Goal: Task Accomplishment & Management: Use online tool/utility

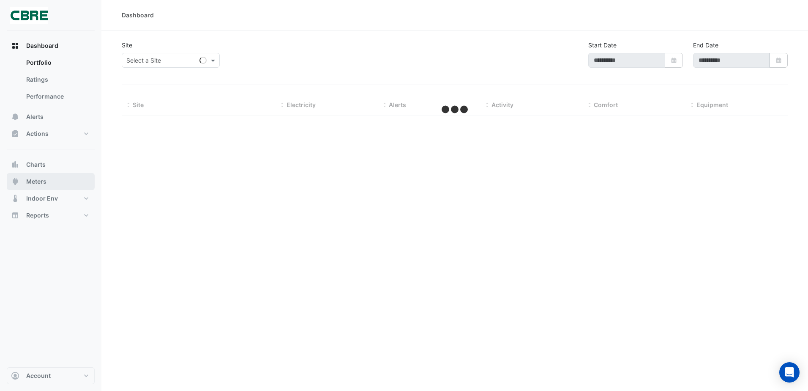
type input "**********"
select select "**"
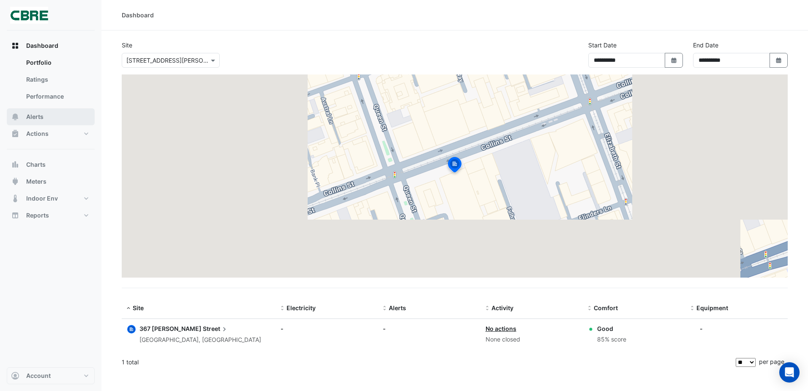
click at [47, 116] on button "Alerts" at bounding box center [51, 116] width 88 height 17
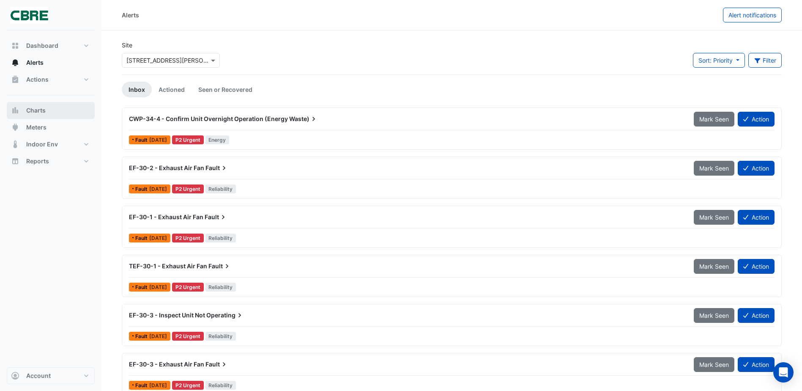
click at [44, 112] on span "Charts" at bounding box center [35, 110] width 19 height 8
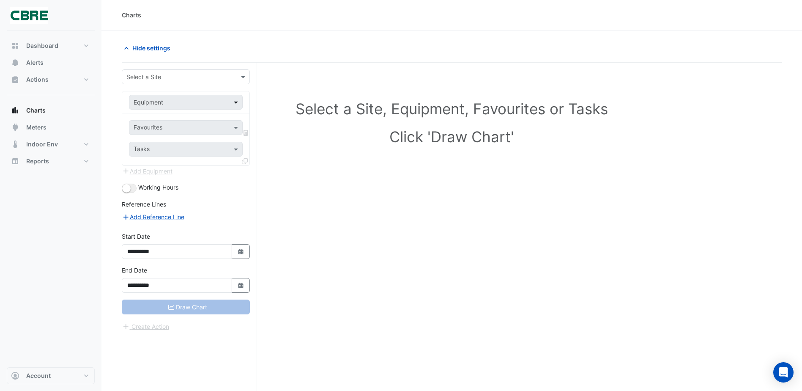
click at [234, 100] on span at bounding box center [237, 102] width 11 height 9
click at [249, 252] on button "Select Date" at bounding box center [241, 251] width 19 height 15
select select "*"
select select "****"
click at [140, 165] on div "1" at bounding box center [136, 167] width 14 height 14
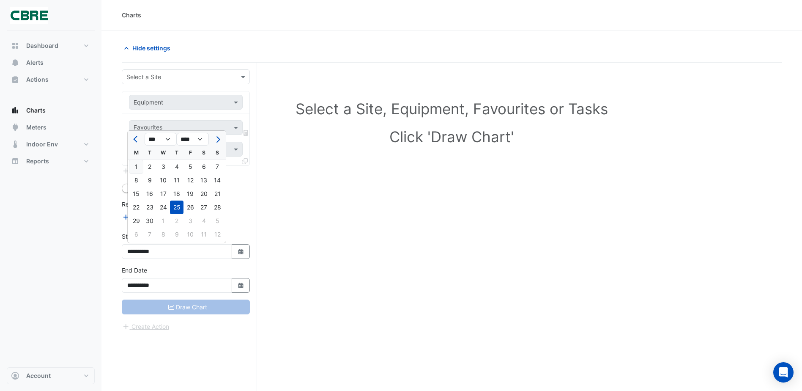
type input "**********"
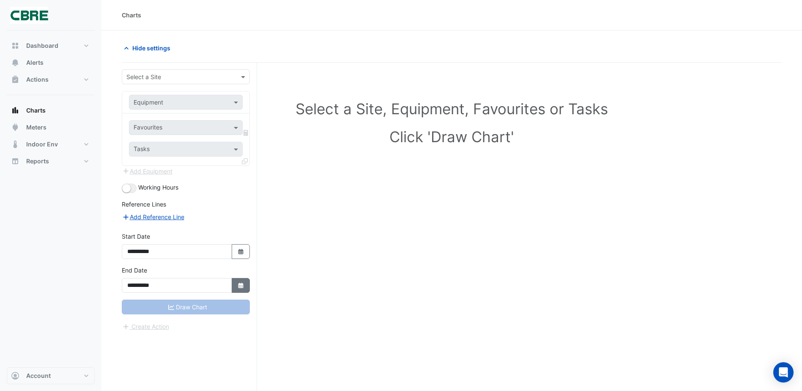
click at [239, 285] on icon "button" at bounding box center [240, 284] width 5 height 5
select select "**"
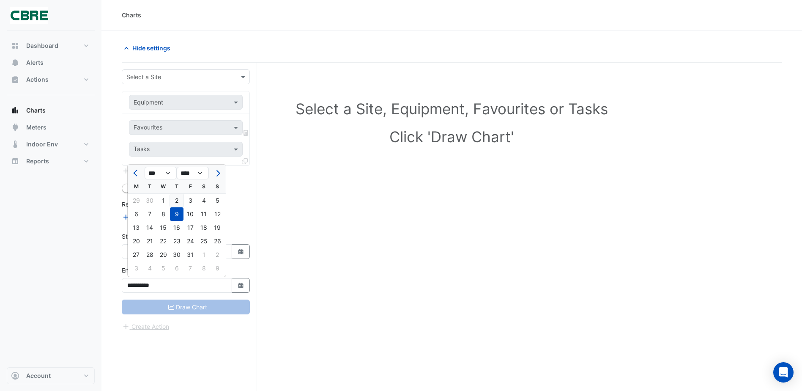
click at [173, 207] on div "2" at bounding box center [177, 201] width 14 height 14
type input "**********"
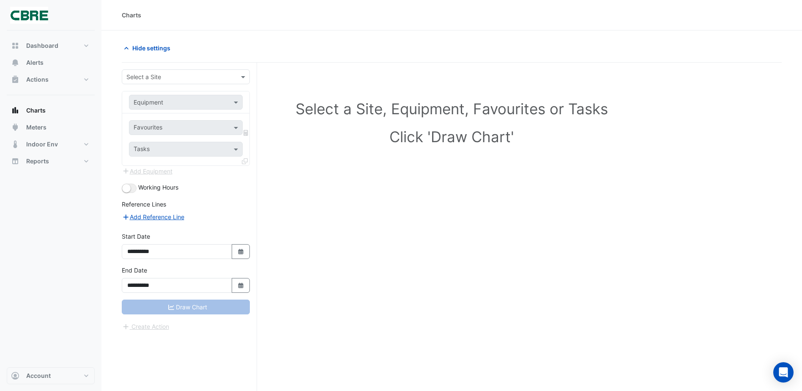
click at [186, 305] on div "Draw Chart" at bounding box center [186, 306] width 128 height 15
click at [230, 75] on div at bounding box center [185, 77] width 127 height 10
click at [193, 93] on div "[STREET_ADDRESS][PERSON_NAME]" at bounding box center [185, 95] width 127 height 12
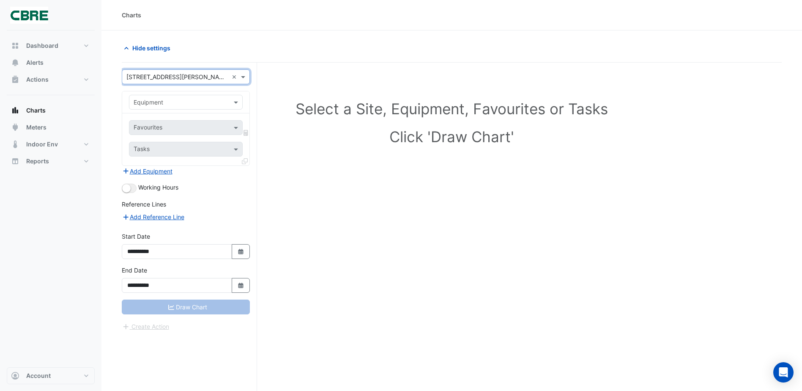
click at [187, 96] on div "Equipment" at bounding box center [186, 102] width 114 height 15
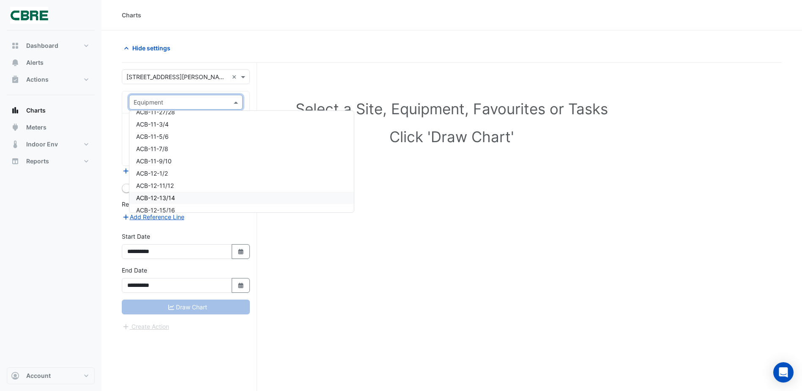
scroll to position [381, 0]
click at [286, 68] on div "Select a Site, Equipment, Favourites or Tasks Click 'Draw Chart'" at bounding box center [452, 243] width 660 height 360
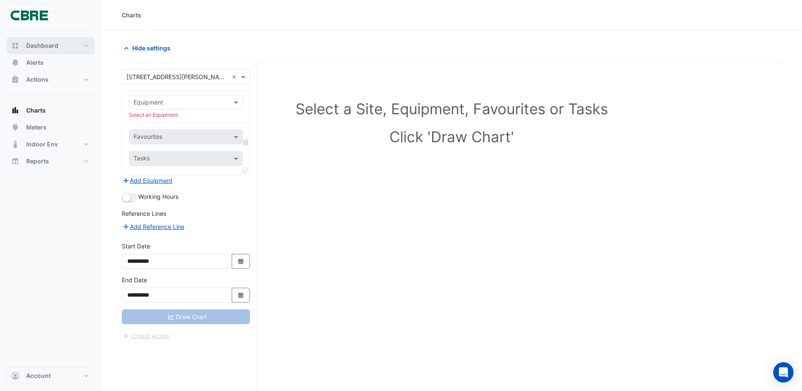
click at [32, 47] on span "Dashboard" at bounding box center [42, 45] width 32 height 8
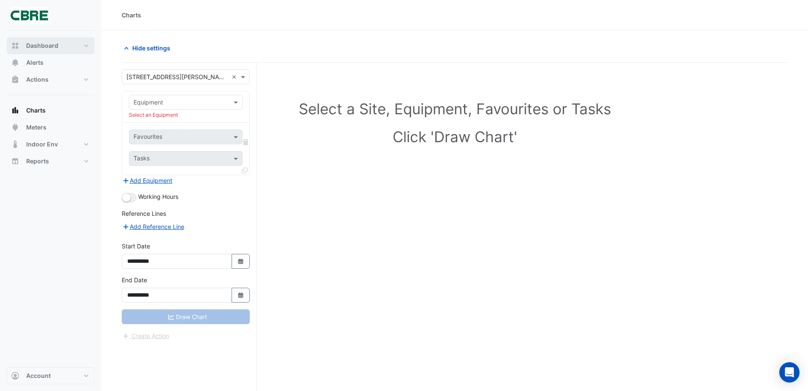
select select "**"
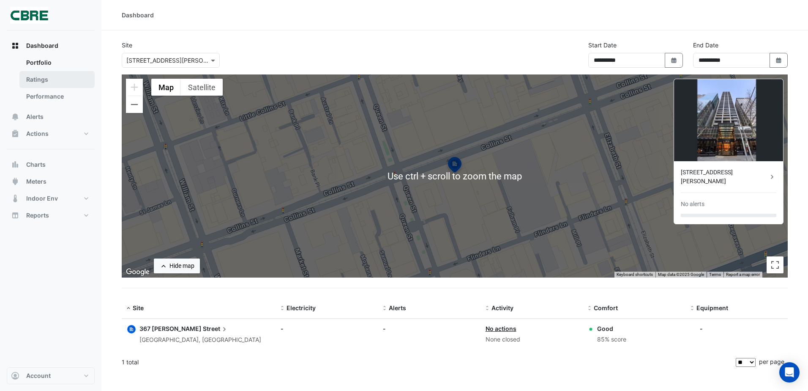
click at [36, 76] on link "Ratings" at bounding box center [56, 79] width 75 height 17
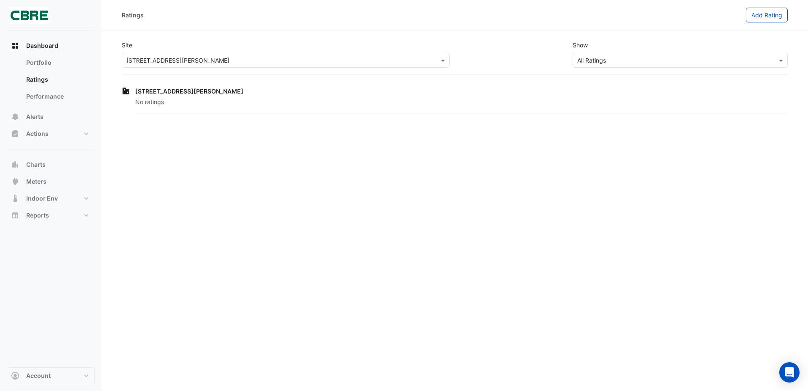
click at [174, 91] on span "[STREET_ADDRESS][PERSON_NAME]" at bounding box center [189, 91] width 108 height 7
click at [53, 94] on link "Performance" at bounding box center [56, 96] width 75 height 17
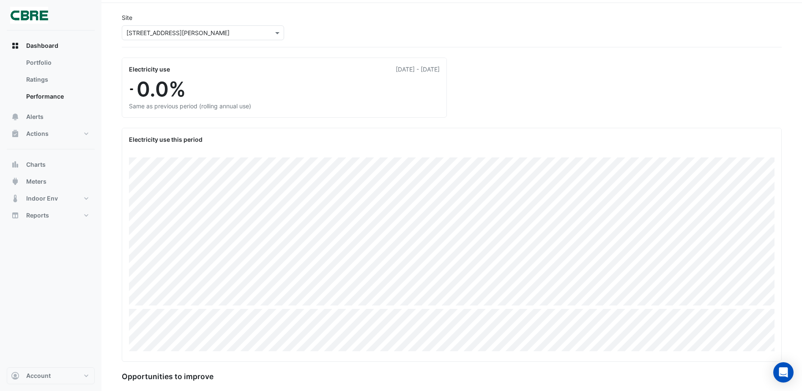
scroll to position [42, 0]
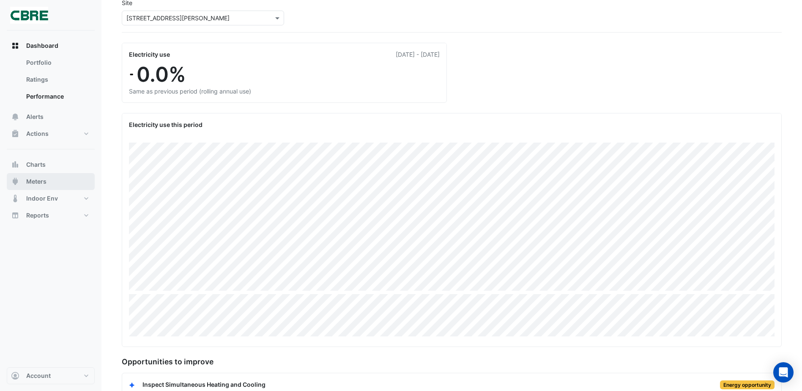
click at [39, 179] on span "Meters" at bounding box center [36, 181] width 20 height 8
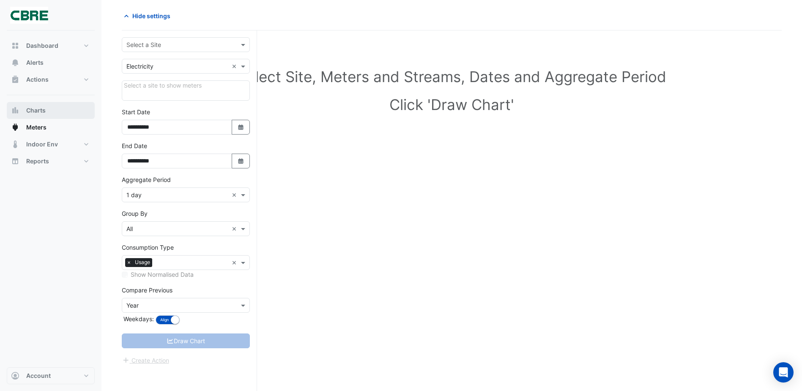
click at [41, 116] on button "Charts" at bounding box center [51, 110] width 88 height 17
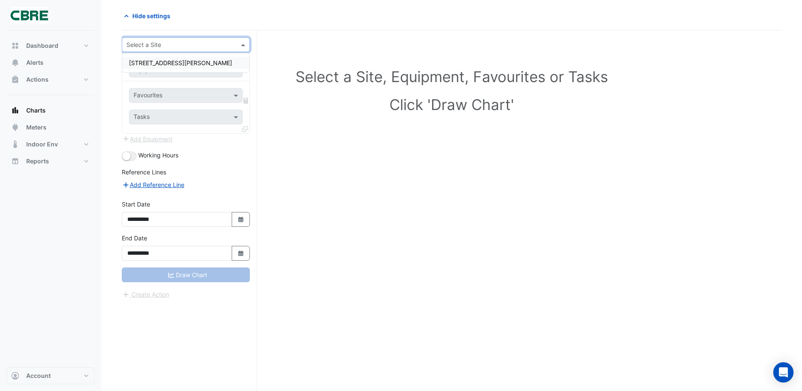
click at [210, 43] on input "text" at bounding box center [177, 45] width 102 height 9
click at [156, 64] on span "[STREET_ADDRESS][PERSON_NAME]" at bounding box center [180, 62] width 103 height 7
click at [225, 73] on div at bounding box center [185, 70] width 113 height 10
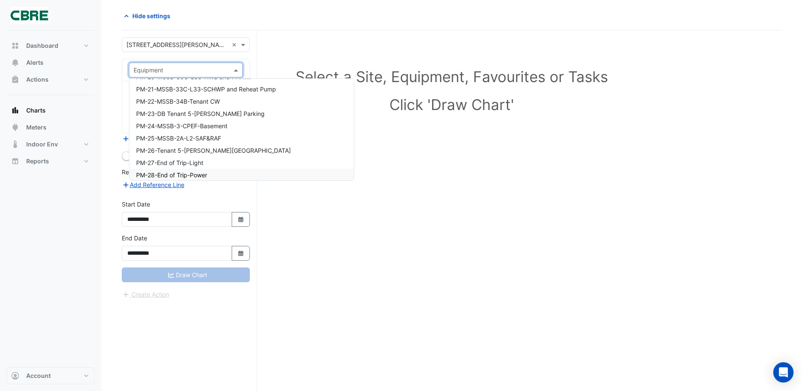
scroll to position [7935, 0]
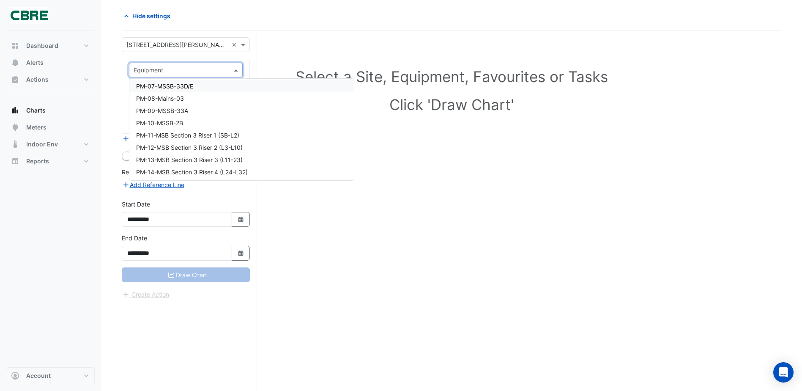
click at [306, 49] on div "Select a Site, Equipment, Favourites or Tasks Click 'Draw Chart'" at bounding box center [452, 92] width 650 height 103
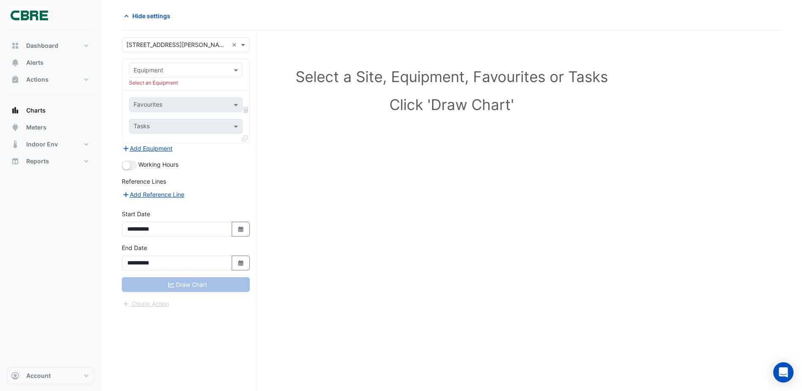
click at [183, 71] on input "text" at bounding box center [178, 70] width 88 height 9
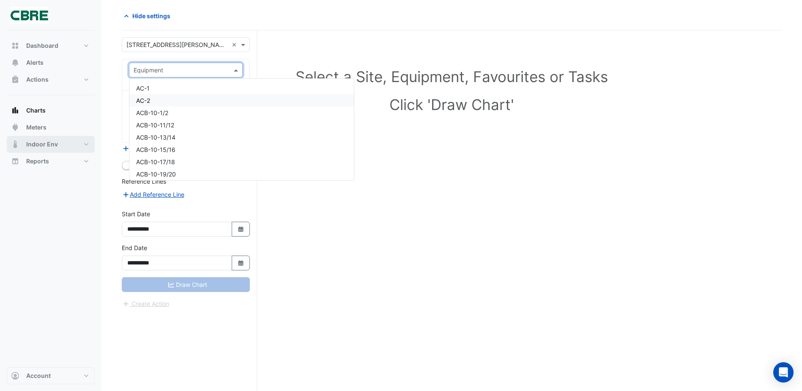
click at [48, 147] on span "Indoor Env" at bounding box center [42, 144] width 32 height 8
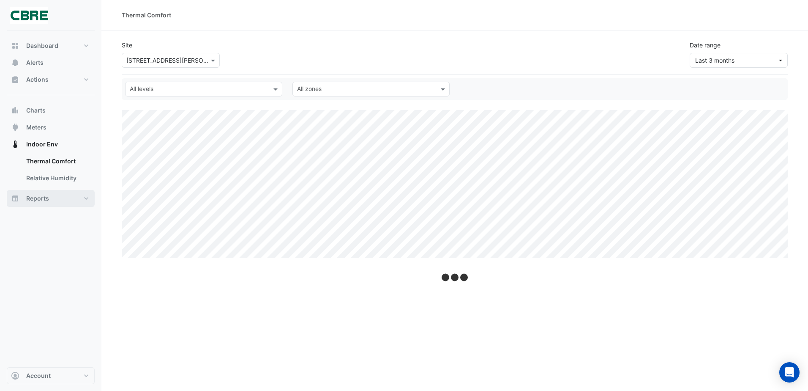
click at [34, 202] on span "Reports" at bounding box center [37, 198] width 23 height 8
select select "**"
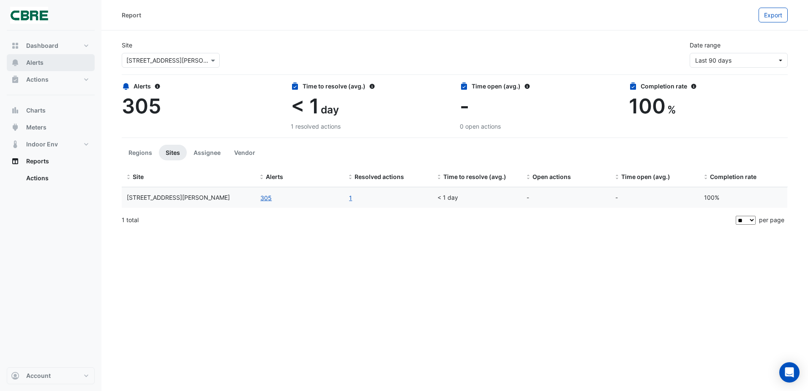
click at [35, 66] on span "Alerts" at bounding box center [34, 62] width 17 height 8
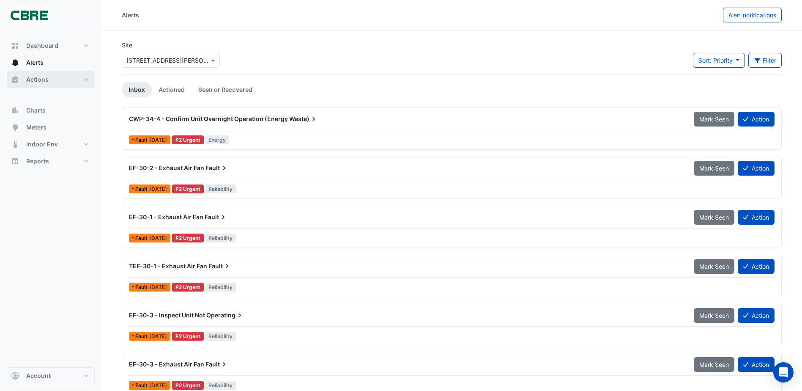
click at [42, 79] on span "Actions" at bounding box center [37, 79] width 22 height 8
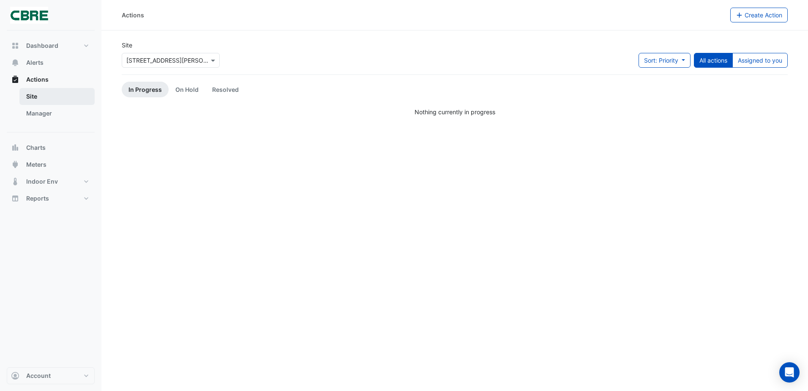
click at [46, 99] on link "Site" at bounding box center [56, 96] width 75 height 17
click at [78, 61] on button "Alerts" at bounding box center [51, 62] width 88 height 17
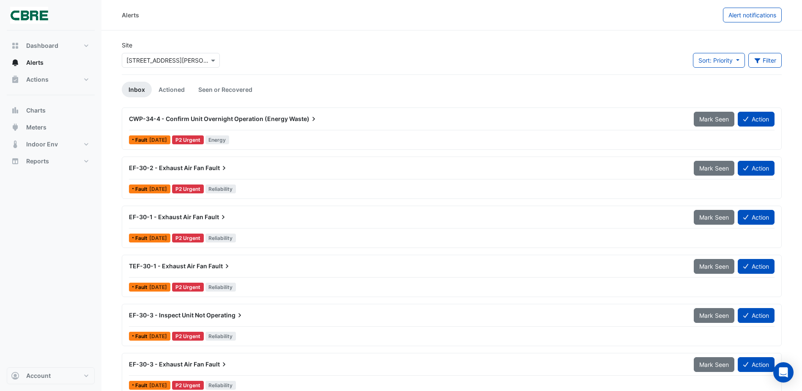
click at [173, 119] on span "CWP-34-4 - Confirm Unit Overnight Operation (Energy" at bounding box center [208, 118] width 159 height 7
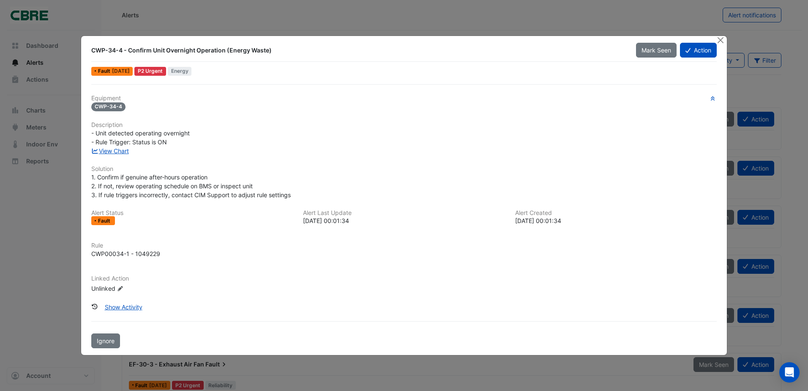
drag, startPoint x: 97, startPoint y: 50, endPoint x: 264, endPoint y: 55, distance: 167.1
click at [264, 55] on div "CWP-34-4 - Confirm Unit Overnight Operation (Energy Waste)" at bounding box center [358, 50] width 545 height 15
drag, startPoint x: 248, startPoint y: 53, endPoint x: 97, endPoint y: 46, distance: 150.7
click at [97, 46] on div "CWP-34-4 - Confirm Unit Overnight Operation (Energy Waste)" at bounding box center [358, 50] width 534 height 8
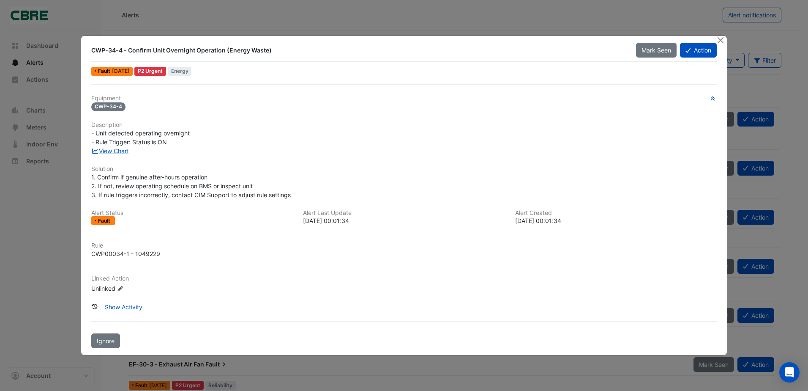
drag, startPoint x: 97, startPoint y: 46, endPoint x: 214, endPoint y: 59, distance: 117.1
click at [97, 46] on div "CWP-34-4 - Confirm Unit Overnight Operation (Energy Waste)" at bounding box center [358, 50] width 534 height 8
click at [722, 40] on button "Close" at bounding box center [721, 40] width 9 height 9
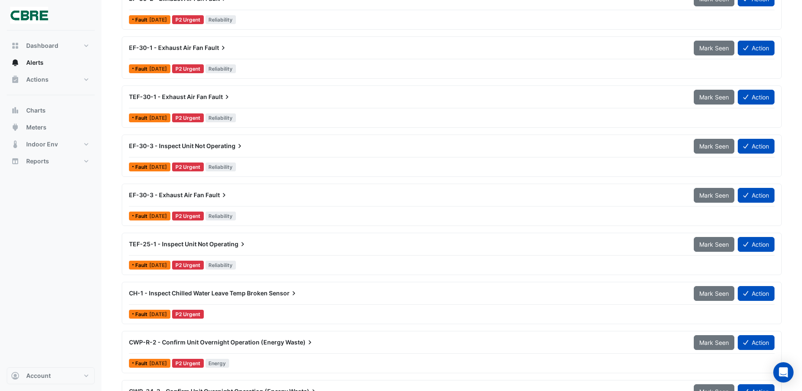
scroll to position [254, 0]
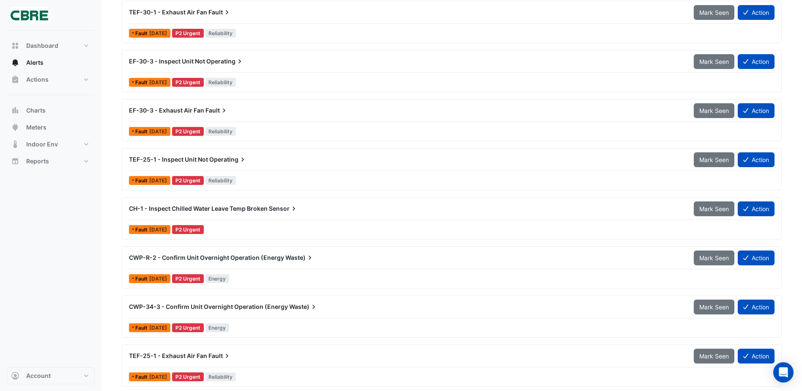
click at [134, 208] on span "CH-1 - Inspect Chilled Water Leave Temp Broken" at bounding box center [198, 208] width 139 height 7
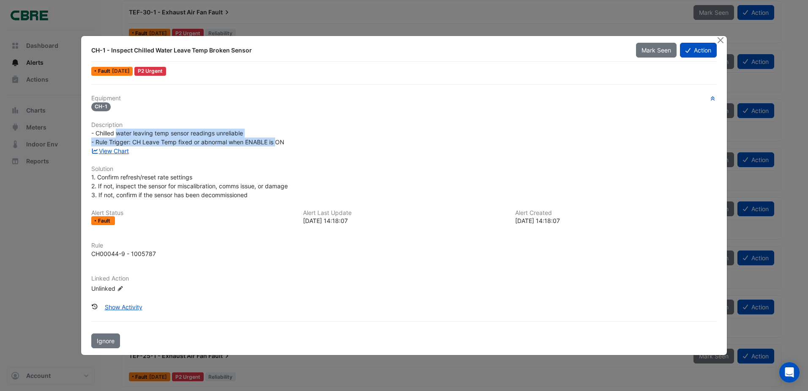
drag, startPoint x: 118, startPoint y: 131, endPoint x: 277, endPoint y: 142, distance: 158.9
click at [277, 142] on span "- Chilled water leaving temp sensor readings unreliable - Rule Trigger: CH Leav…" at bounding box center [187, 137] width 193 height 16
drag, startPoint x: 277, startPoint y: 142, endPoint x: 115, endPoint y: 131, distance: 162.8
click at [115, 131] on span "- Chilled water leaving temp sensor readings unreliable - Rule Trigger: CH Leav…" at bounding box center [187, 137] width 193 height 16
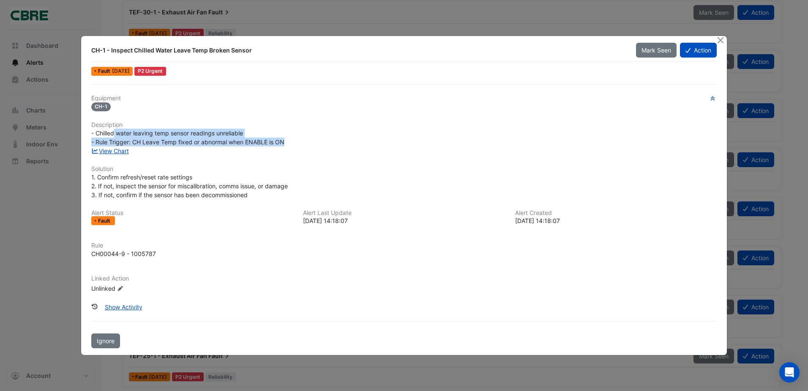
click at [117, 131] on span "- Chilled water leaving temp sensor readings unreliable - Rule Trigger: CH Leav…" at bounding box center [187, 137] width 193 height 16
click at [725, 43] on button "Close" at bounding box center [721, 40] width 9 height 9
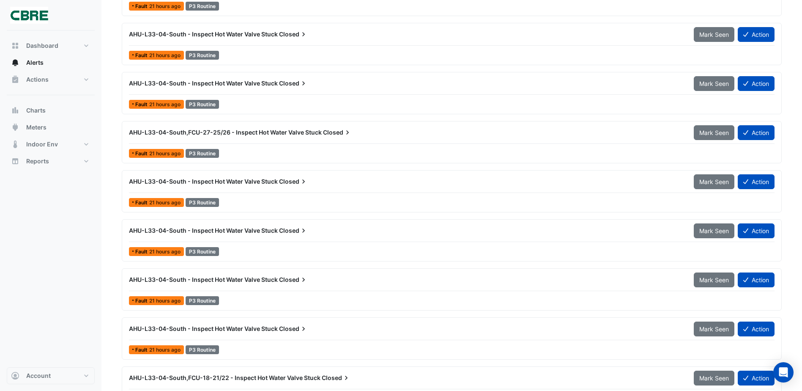
scroll to position [1395, 0]
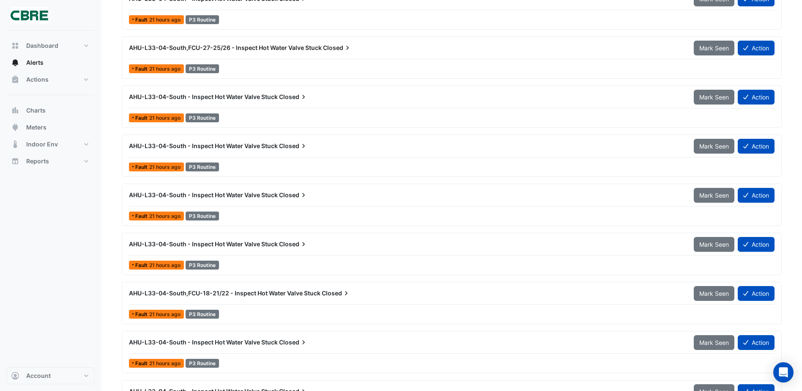
click at [278, 243] on span "AHU-L33-04-South - Inspect Hot Water Valve Stuck" at bounding box center [203, 243] width 149 height 7
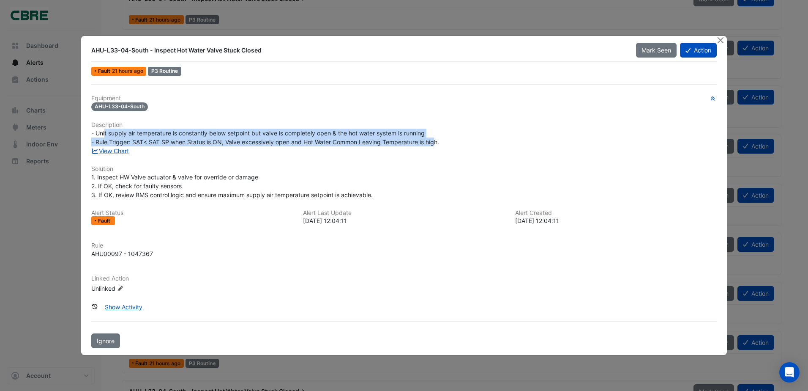
drag, startPoint x: 105, startPoint y: 129, endPoint x: 435, endPoint y: 141, distance: 330.9
click at [435, 141] on div "- Unit supply air temperature is constantly below setpoint but valve is complet…" at bounding box center [404, 138] width 626 height 18
click at [435, 141] on span "- Unit supply air temperature is constantly below setpoint but valve is complet…" at bounding box center [265, 137] width 348 height 16
drag, startPoint x: 425, startPoint y: 142, endPoint x: 162, endPoint y: 128, distance: 263.4
click at [162, 128] on div "Equipment AHU-L33-04-South Description - Unit supply air temperature is constan…" at bounding box center [404, 197] width 626 height 205
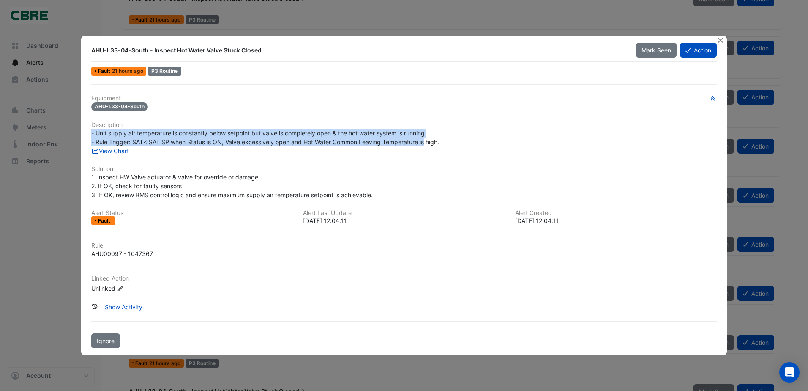
click at [162, 128] on h6 "Description" at bounding box center [404, 124] width 626 height 7
drag, startPoint x: 145, startPoint y: 129, endPoint x: 392, endPoint y: 145, distance: 247.0
click at [392, 145] on div "- Unit supply air temperature is constantly below setpoint but valve is complet…" at bounding box center [404, 138] width 626 height 18
drag, startPoint x: 392, startPoint y: 145, endPoint x: 484, endPoint y: 120, distance: 95.9
click at [392, 145] on div "- Unit supply air temperature is constantly below setpoint but valve is complet…" at bounding box center [404, 138] width 626 height 18
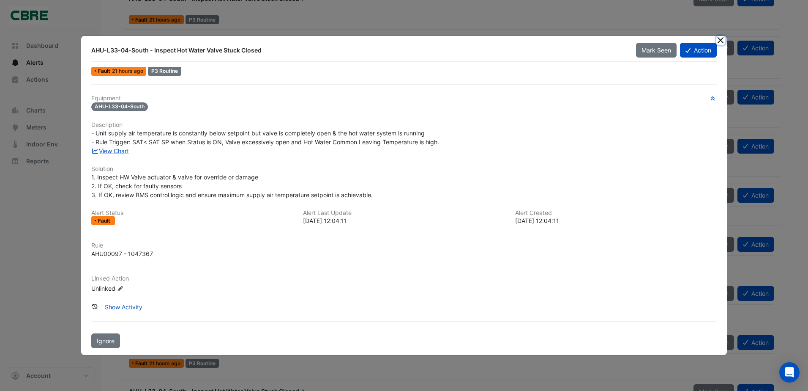
click at [724, 38] on button "Close" at bounding box center [721, 40] width 9 height 9
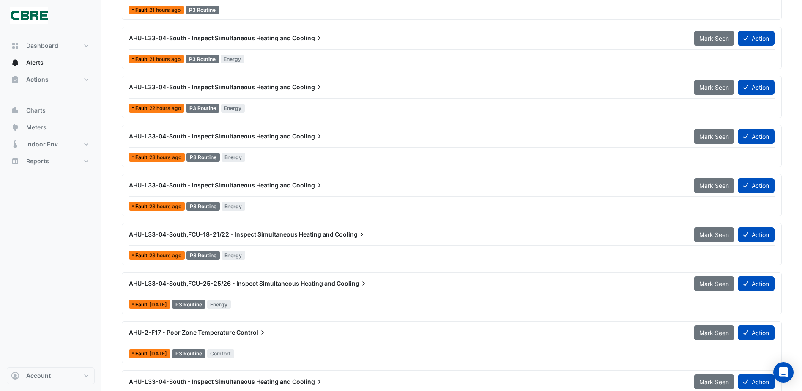
scroll to position [3002, 0]
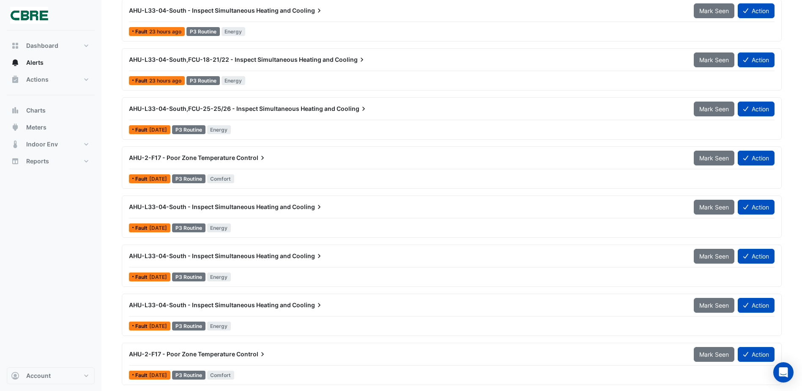
click at [292, 108] on span "AHU-L33-04-South,FCU-25-25/26 - Inspect Simultaneous Heating and" at bounding box center [232, 108] width 206 height 7
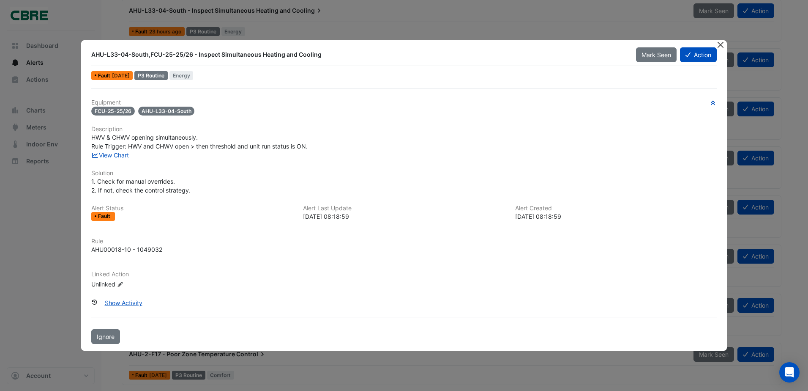
click at [722, 45] on button "Close" at bounding box center [721, 44] width 9 height 9
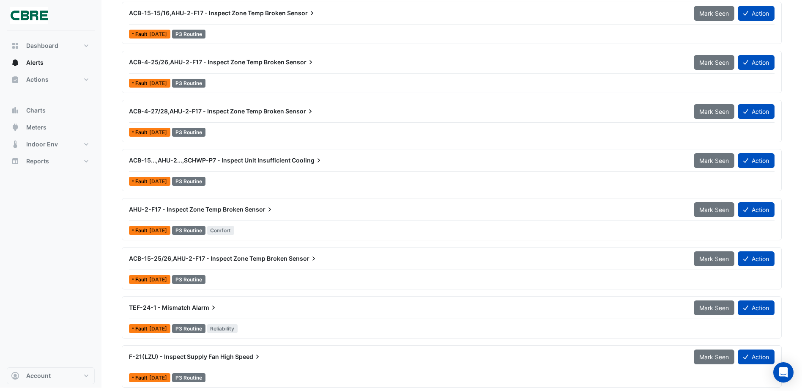
scroll to position [6779, 0]
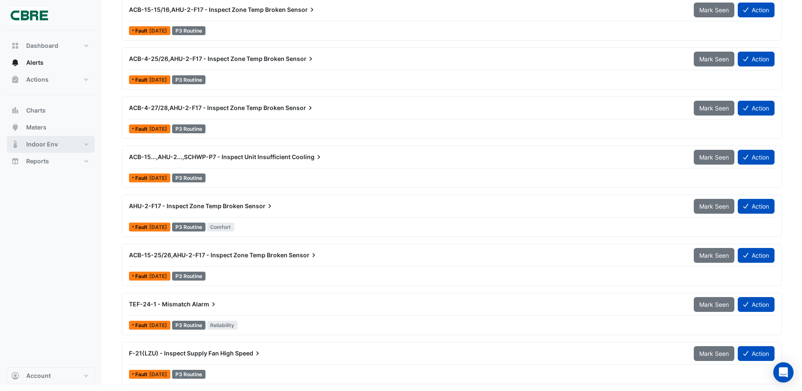
click at [89, 144] on button "Indoor Env" at bounding box center [51, 144] width 88 height 17
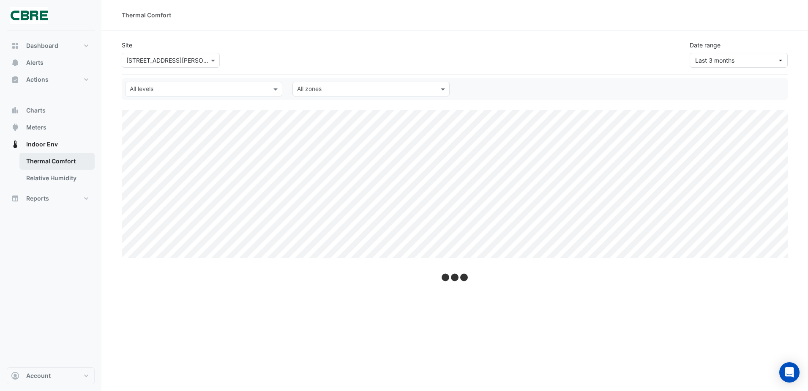
click at [68, 162] on link "Thermal Comfort" at bounding box center [56, 161] width 75 height 17
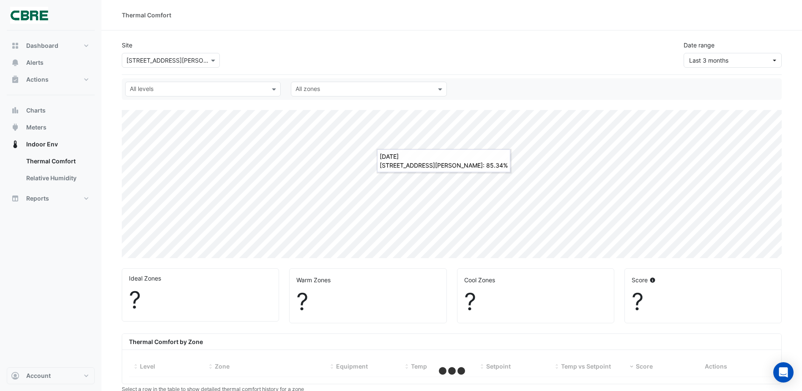
select select "**"
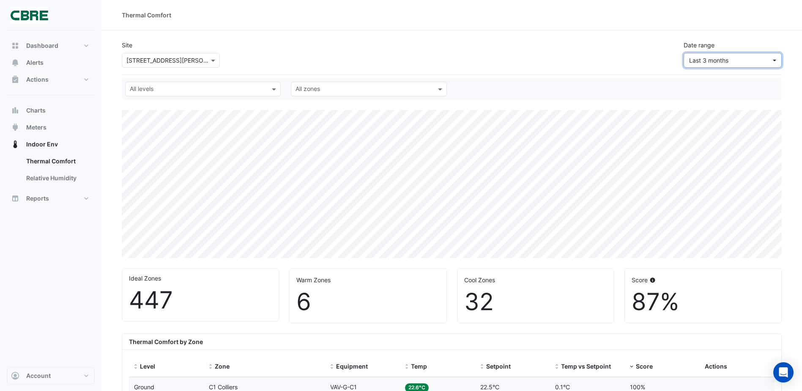
click at [758, 60] on span "Last 3 months" at bounding box center [730, 60] width 82 height 9
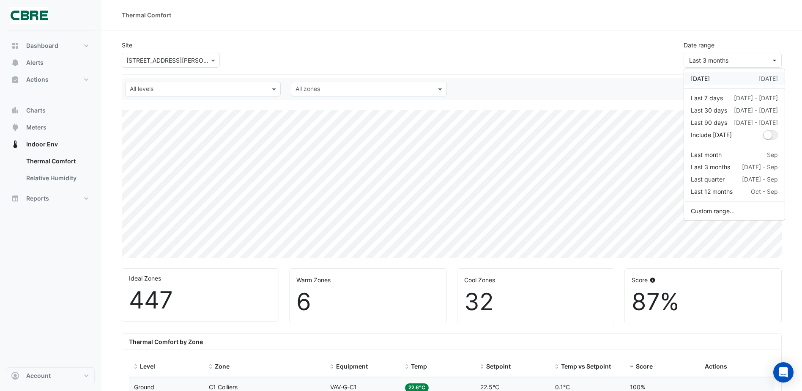
click at [767, 80] on div "[DATE]" at bounding box center [768, 78] width 19 height 9
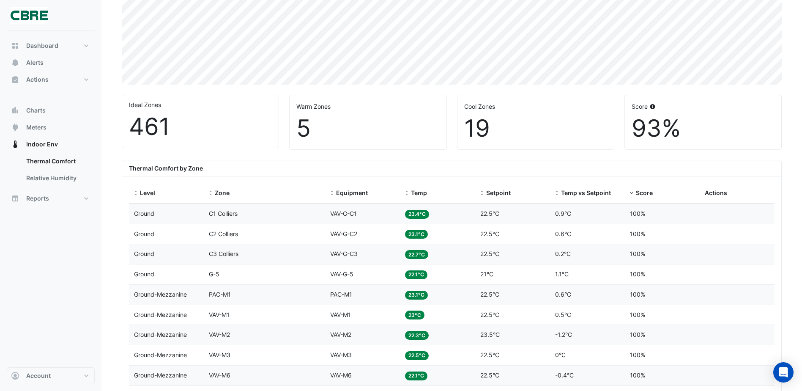
scroll to position [85, 0]
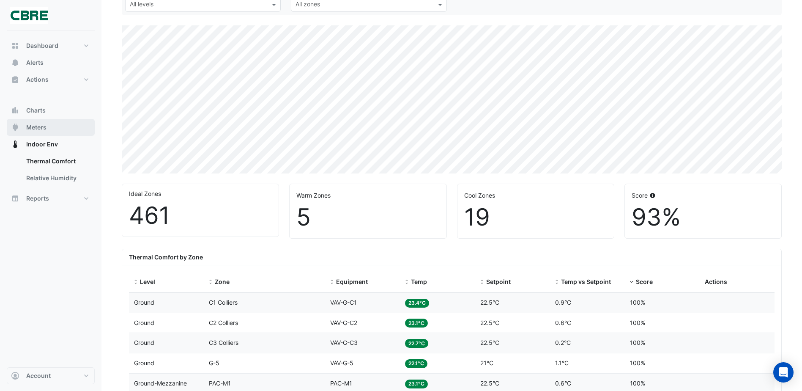
click at [52, 128] on button "Meters" at bounding box center [51, 127] width 88 height 17
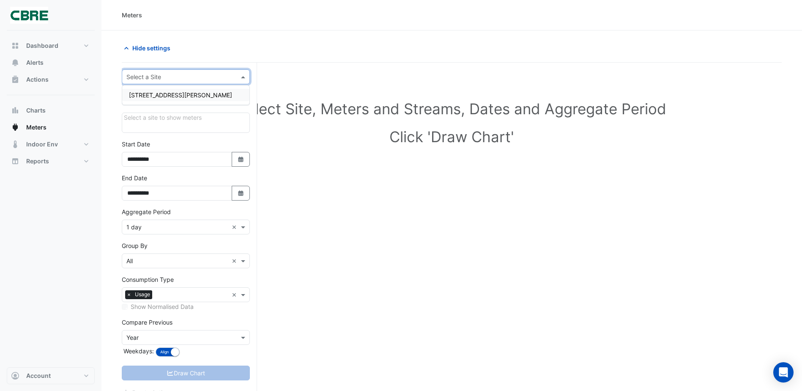
click at [187, 74] on input "text" at bounding box center [177, 77] width 102 height 9
click at [164, 98] on span "[STREET_ADDRESS][PERSON_NAME]" at bounding box center [180, 94] width 103 height 7
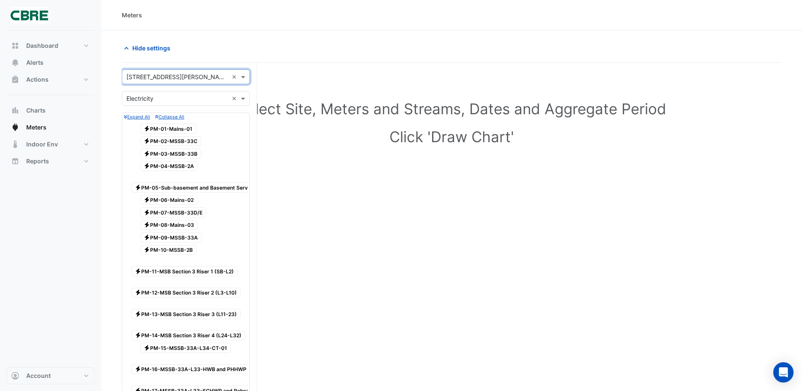
click at [309, 170] on div "Select Site, Meters and Streams, Dates and Aggregate Period Click 'Draw Chart'" at bounding box center [452, 124] width 660 height 103
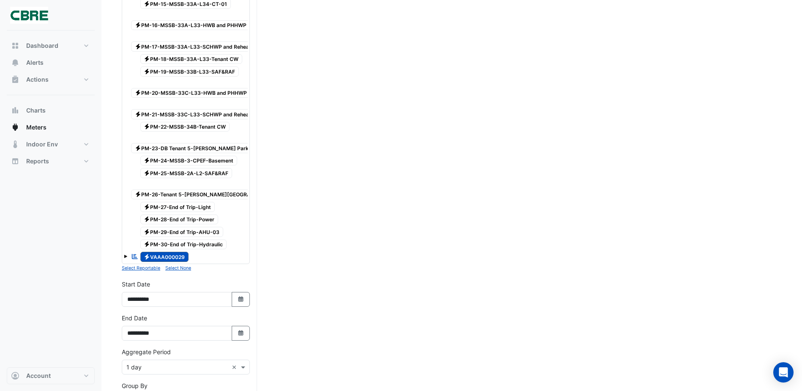
scroll to position [465, 0]
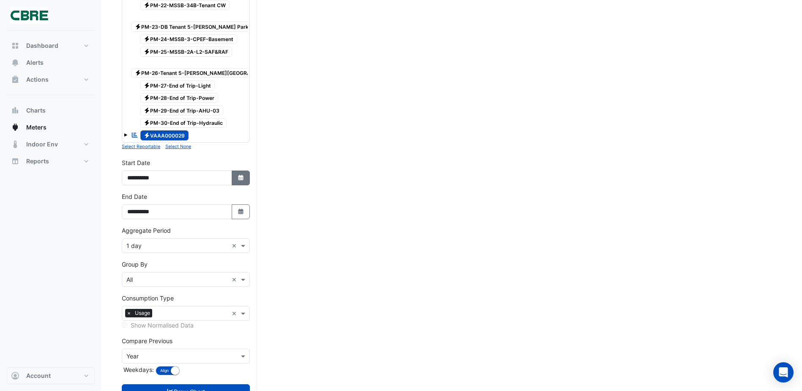
click at [244, 170] on button "Select Date" at bounding box center [241, 177] width 19 height 15
select select "*"
select select "****"
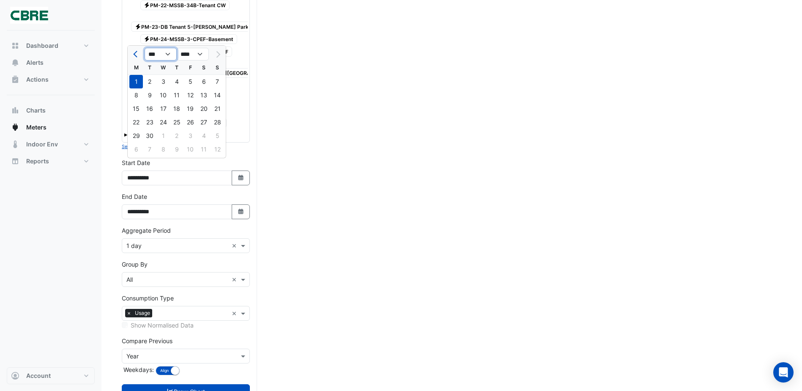
click at [169, 55] on select "*** *** *** *** *** *** *** *** ***" at bounding box center [161, 54] width 32 height 13
click at [170, 55] on select "*** *** *** *** *** *** *** *** ***" at bounding box center [161, 54] width 32 height 13
click at [159, 130] on div "29 30 1 2 3 4 5" at bounding box center [177, 136] width 98 height 14
click at [166, 138] on div "29 30 1 2 3 4 5" at bounding box center [177, 136] width 98 height 14
click at [163, 50] on select "*** *** *** *** *** *** *** *** ***" at bounding box center [161, 54] width 32 height 13
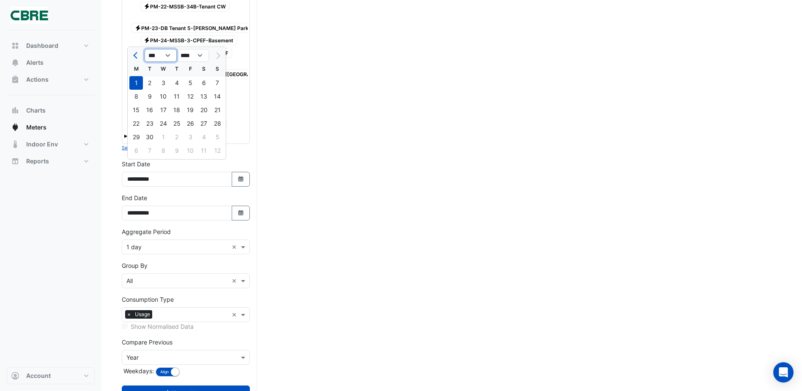
scroll to position [316, 0]
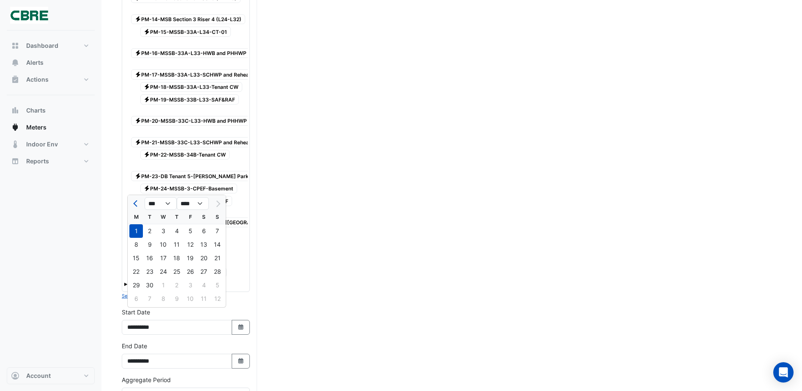
click at [132, 230] on div "1" at bounding box center [136, 231] width 14 height 14
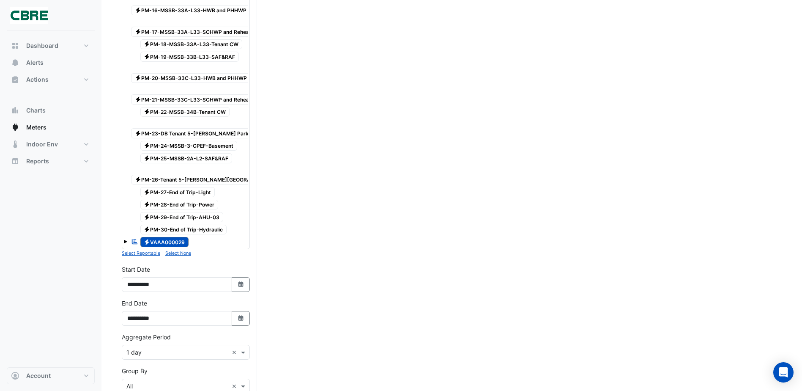
scroll to position [443, 0]
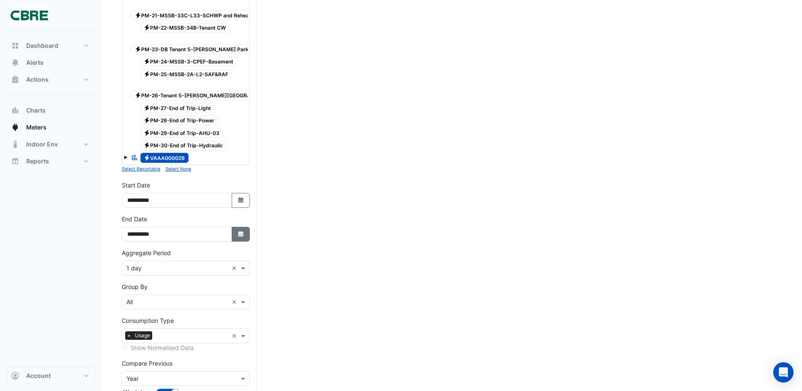
click at [240, 231] on icon "Select Date" at bounding box center [241, 234] width 8 height 6
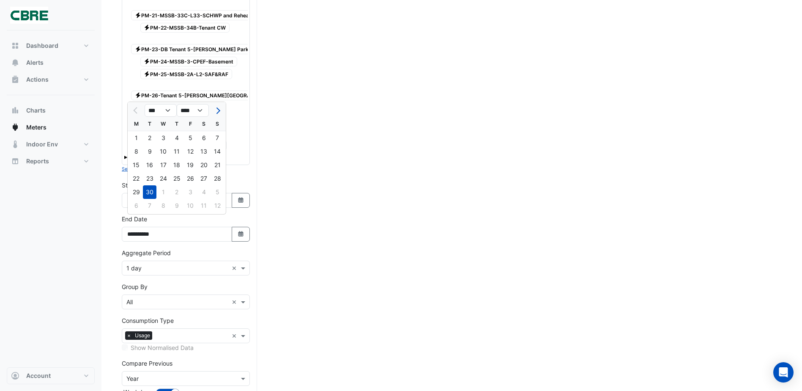
click at [155, 192] on div "30" at bounding box center [150, 192] width 14 height 14
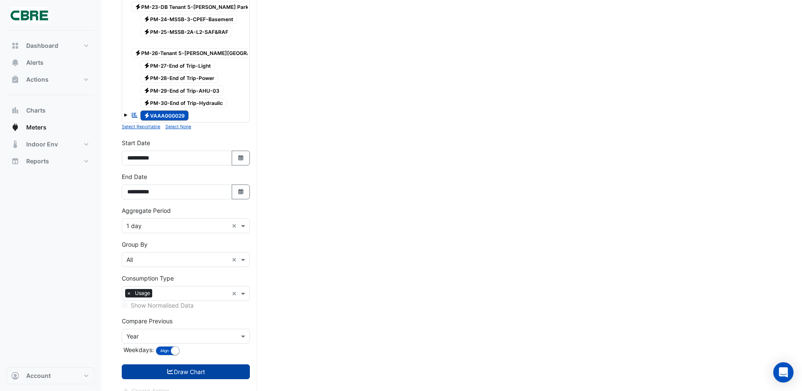
click at [180, 364] on button "Draw Chart" at bounding box center [186, 371] width 128 height 15
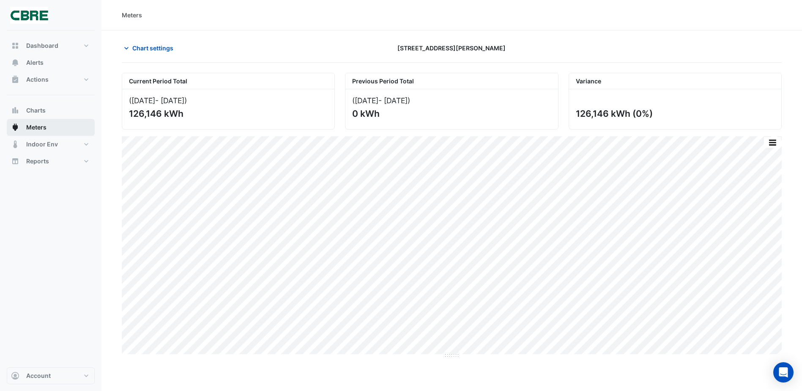
click at [41, 122] on button "Meters" at bounding box center [51, 127] width 88 height 17
click at [151, 50] on span "Chart settings" at bounding box center [152, 48] width 41 height 9
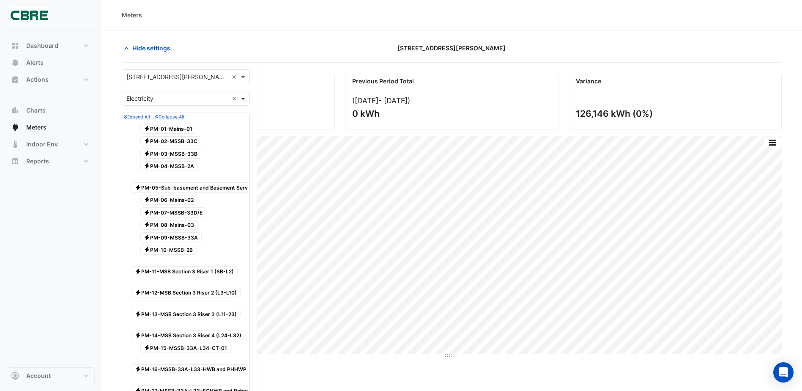
click at [246, 96] on span at bounding box center [244, 98] width 11 height 9
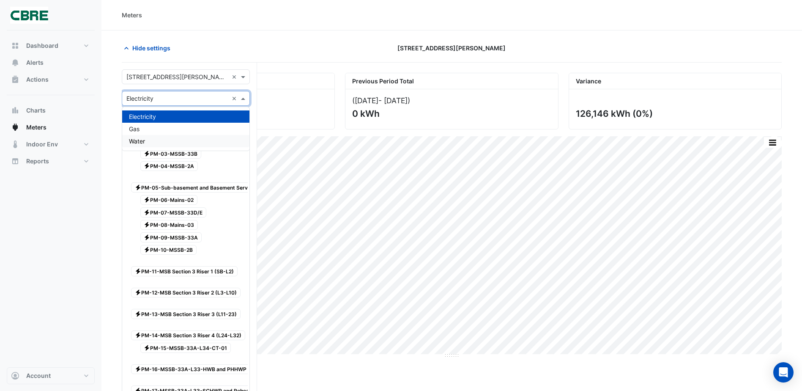
click at [142, 140] on span "Water" at bounding box center [137, 140] width 16 height 7
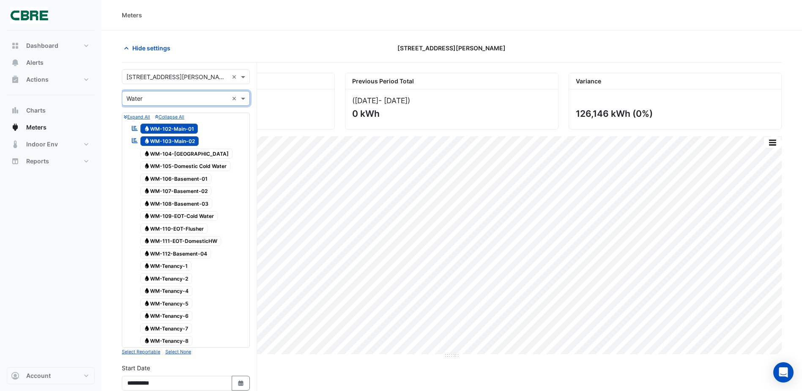
click at [312, 41] on div "Hide settings" at bounding box center [228, 48] width 223 height 15
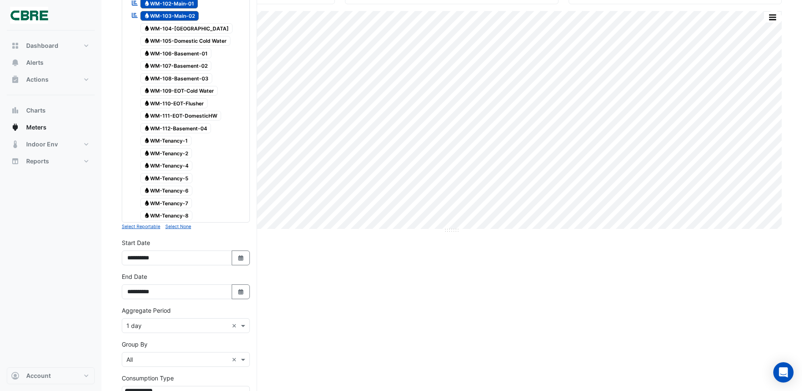
scroll to position [211, 0]
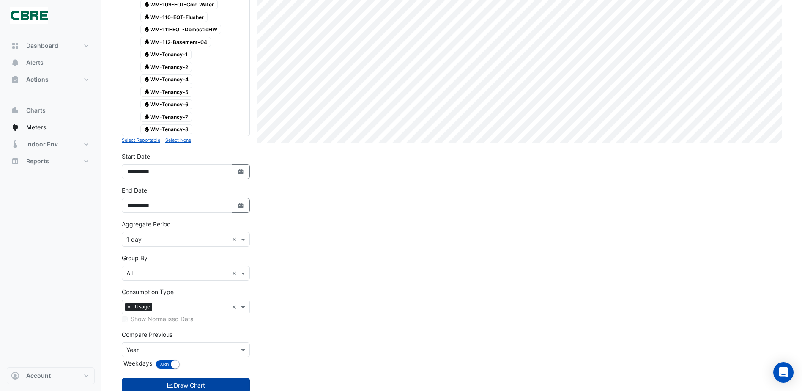
click at [182, 379] on button "Draw Chart" at bounding box center [186, 385] width 128 height 15
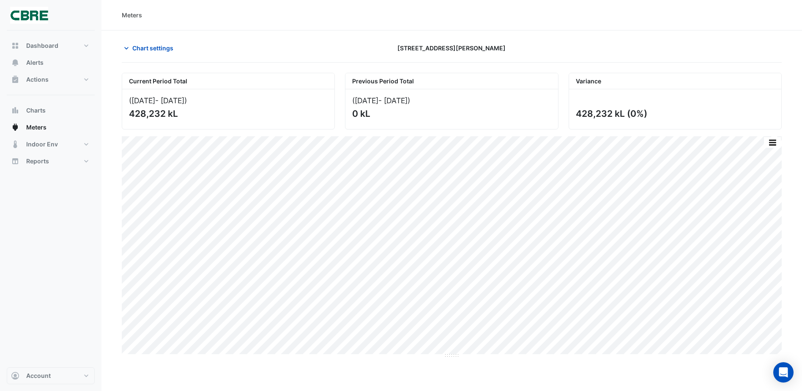
click at [168, 123] on div "([DATE] - [DATE] ) 428,232 kL" at bounding box center [228, 109] width 212 height 40
click at [770, 144] on button "button" at bounding box center [772, 142] width 17 height 11
click at [726, 35] on section "Chart settings [STREET_ADDRESS][PERSON_NAME] Current Period Total ([DATE] - [DA…" at bounding box center [451, 328] width 701 height 597
